Goal: Find specific page/section: Find specific page/section

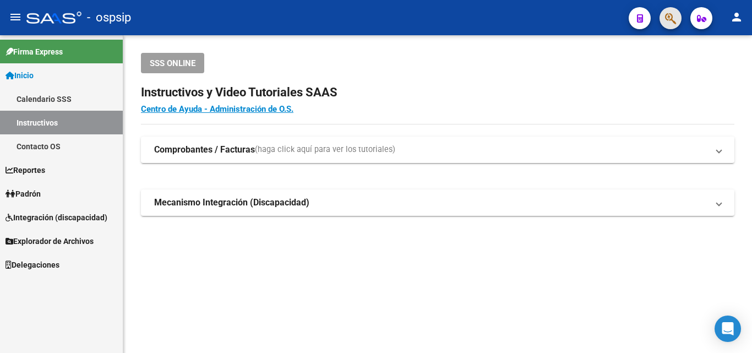
click at [665, 13] on button "button" at bounding box center [671, 18] width 22 height 22
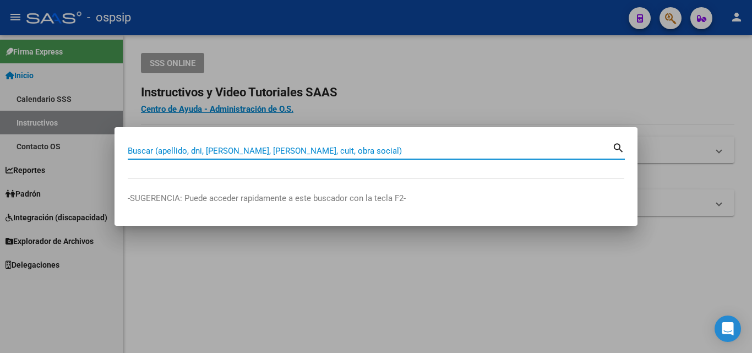
click at [229, 151] on input "Buscar (apellido, dni, [PERSON_NAME], [PERSON_NAME], cuit, obra social)" at bounding box center [370, 151] width 485 height 10
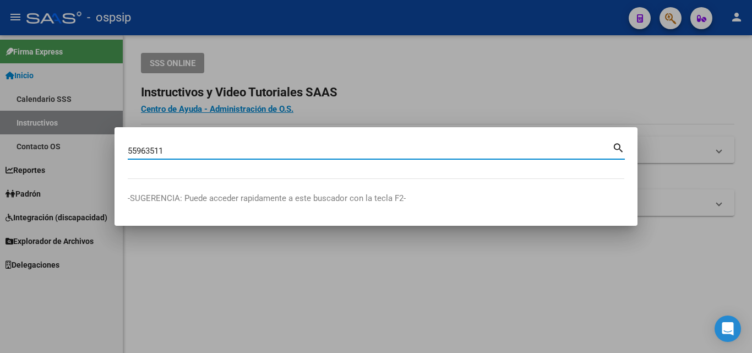
type input "55963511"
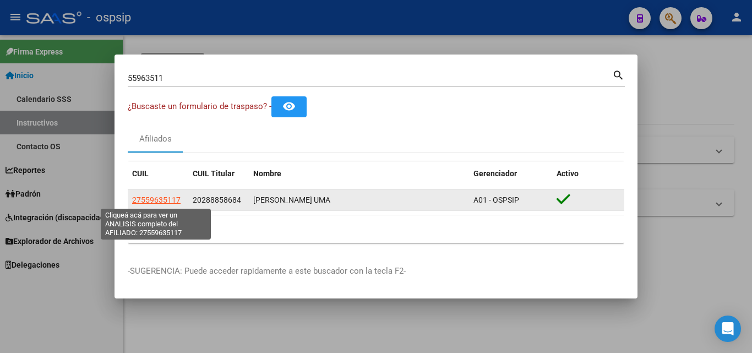
click at [162, 199] on span "27559635117" at bounding box center [156, 200] width 48 height 9
type textarea "27559635117"
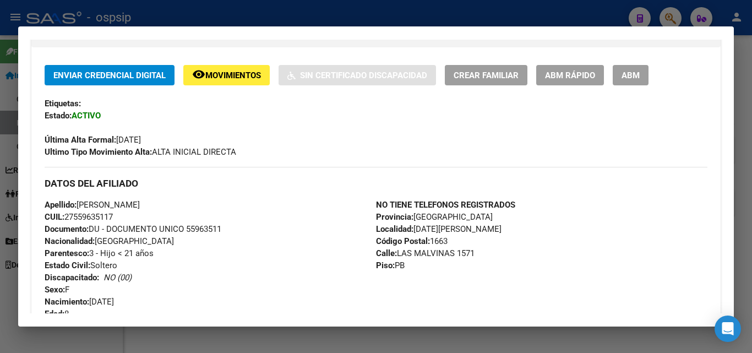
scroll to position [220, 0]
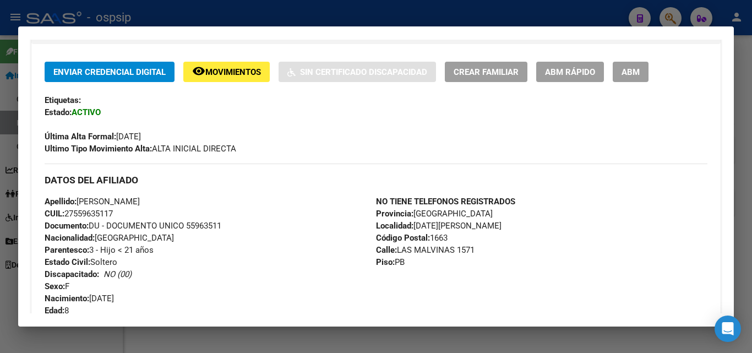
click at [272, 7] on div at bounding box center [376, 176] width 752 height 353
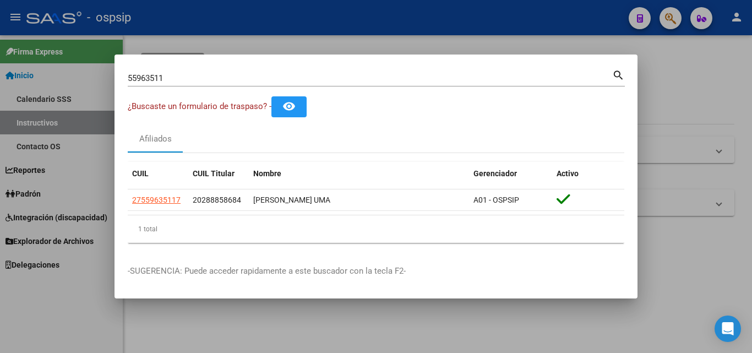
click at [204, 73] on input "55963511" at bounding box center [370, 78] width 485 height 10
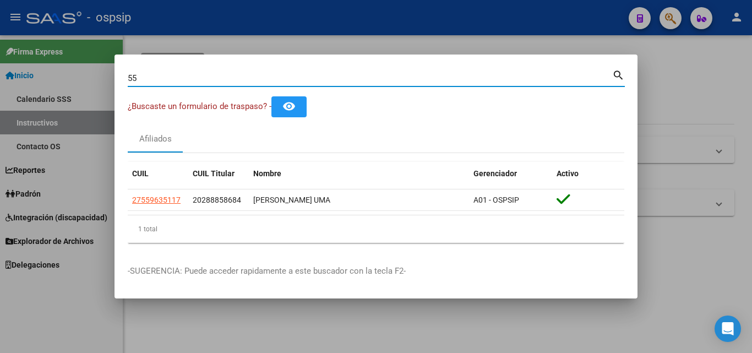
type input "5"
type input "22633027"
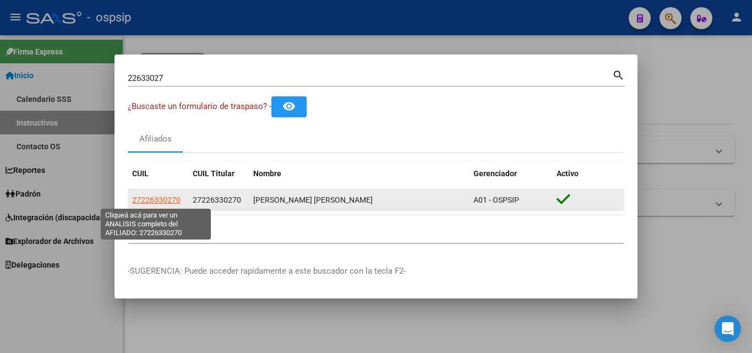
click at [138, 198] on span "27226330270" at bounding box center [156, 200] width 48 height 9
type textarea "27226330270"
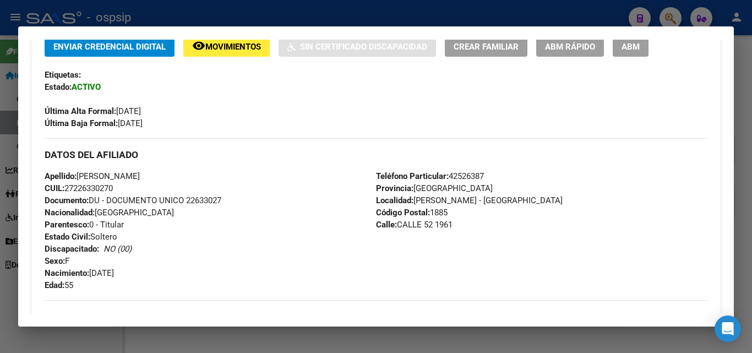
scroll to position [275, 0]
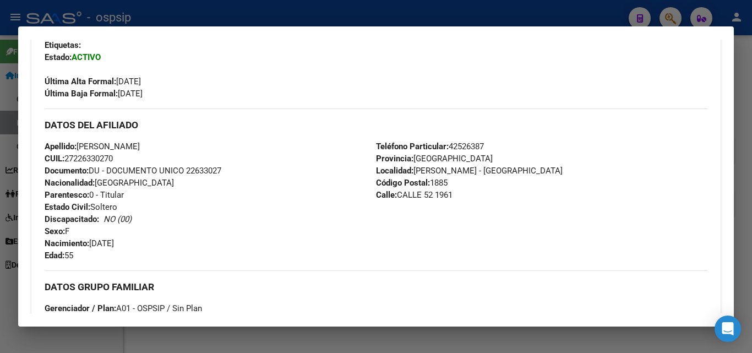
click at [482, 20] on div at bounding box center [376, 176] width 752 height 353
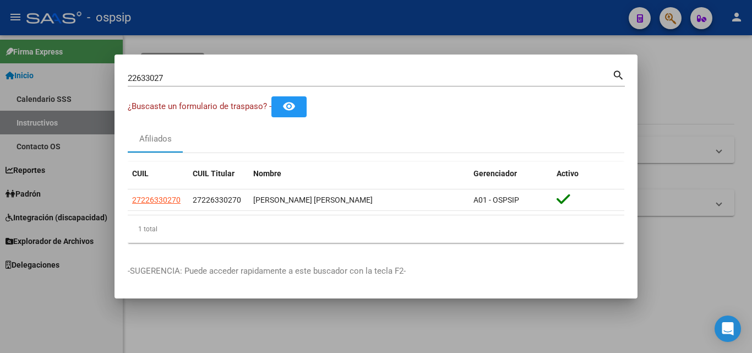
click at [199, 75] on input "22633027" at bounding box center [370, 78] width 485 height 10
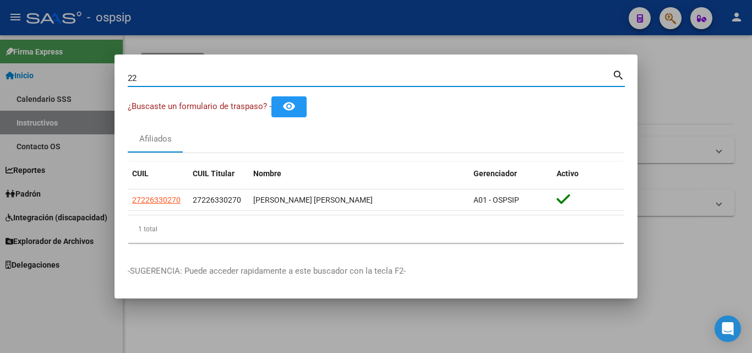
type input "2"
type input "26990077"
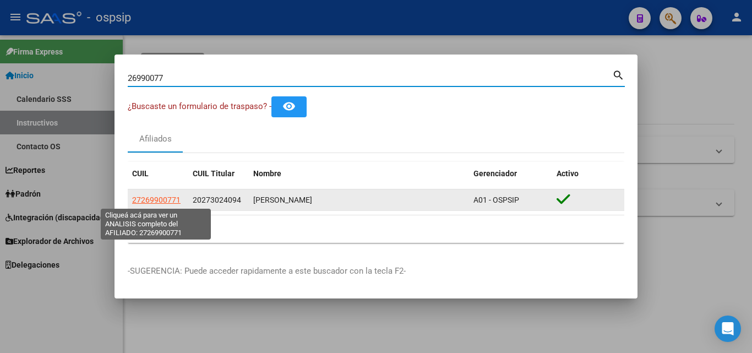
click at [151, 201] on span "27269900771" at bounding box center [156, 200] width 48 height 9
type textarea "27269900771"
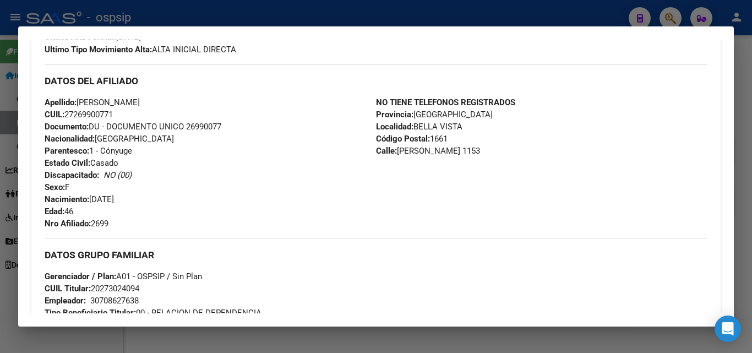
scroll to position [386, 0]
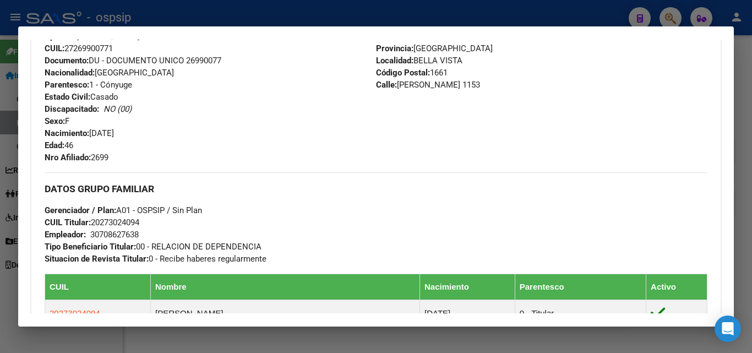
click at [375, 17] on div at bounding box center [376, 176] width 752 height 353
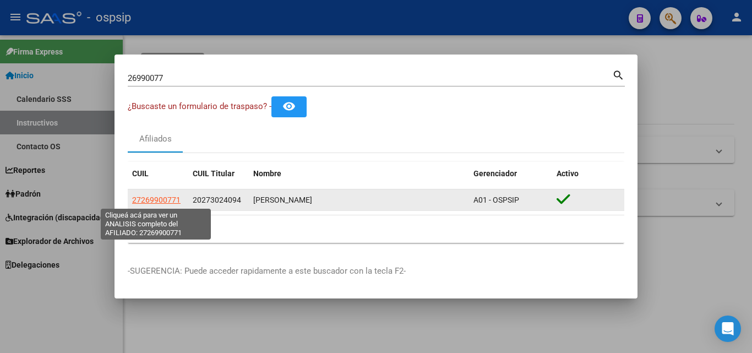
click at [165, 198] on span "27269900771" at bounding box center [156, 200] width 48 height 9
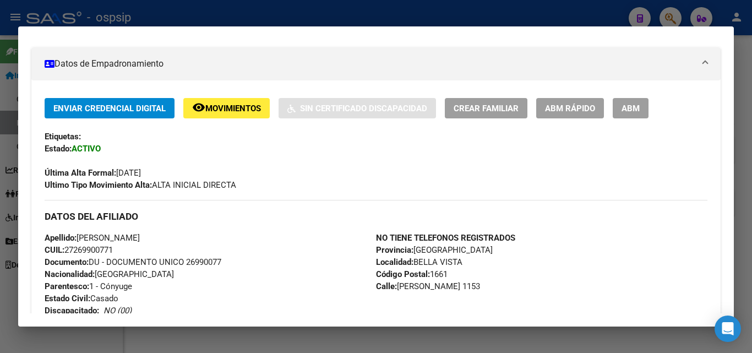
scroll to position [275, 0]
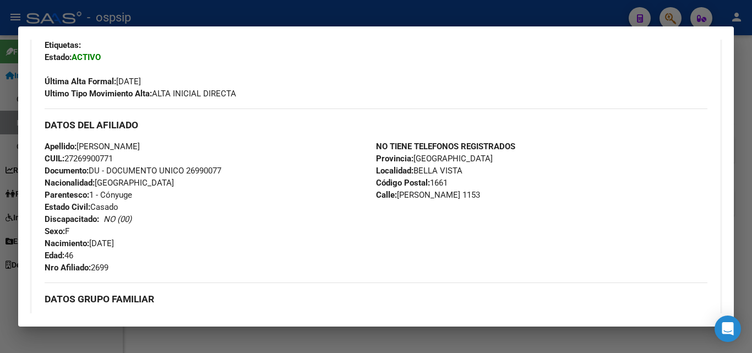
click at [374, 14] on div at bounding box center [376, 176] width 752 height 353
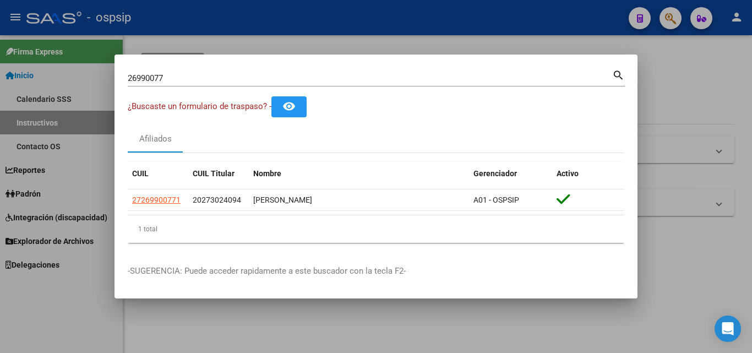
click at [498, 20] on div at bounding box center [376, 176] width 752 height 353
